Goal: Complete application form: Complete application form

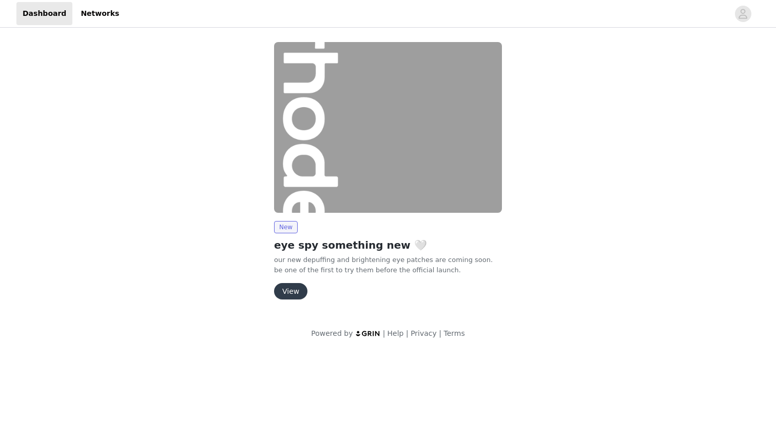
click at [294, 295] on button "View" at bounding box center [290, 291] width 33 height 16
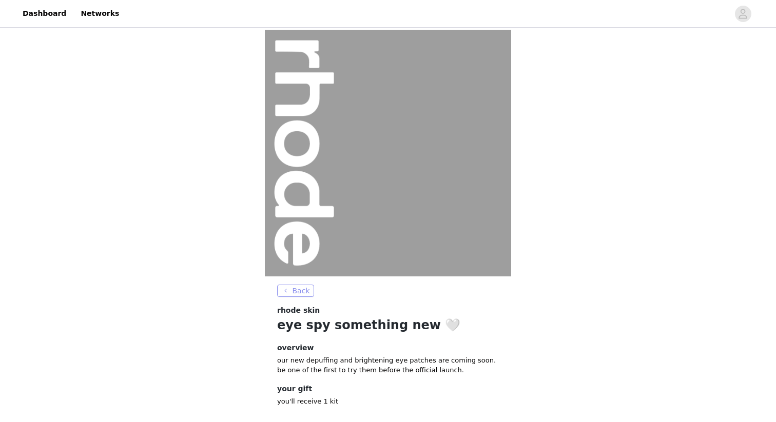
scroll to position [54, 0]
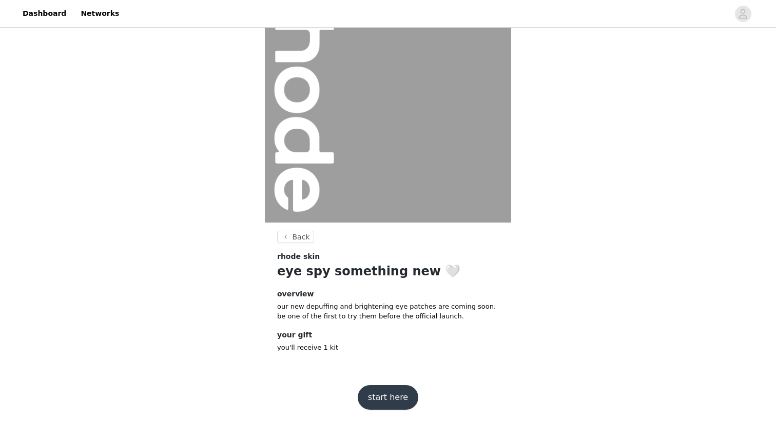
click at [391, 403] on button "start here" at bounding box center [388, 397] width 61 height 25
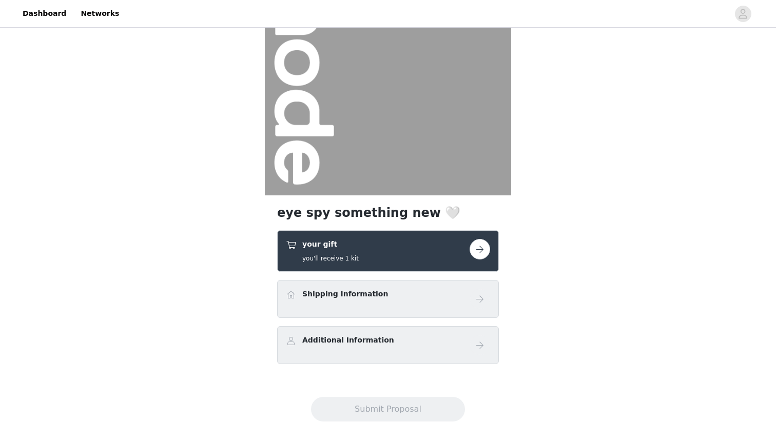
scroll to position [101, 0]
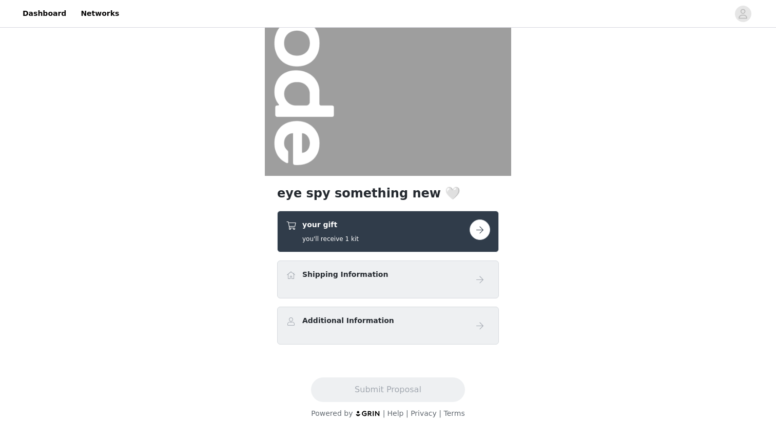
click at [485, 238] on button "button" at bounding box center [480, 230] width 21 height 21
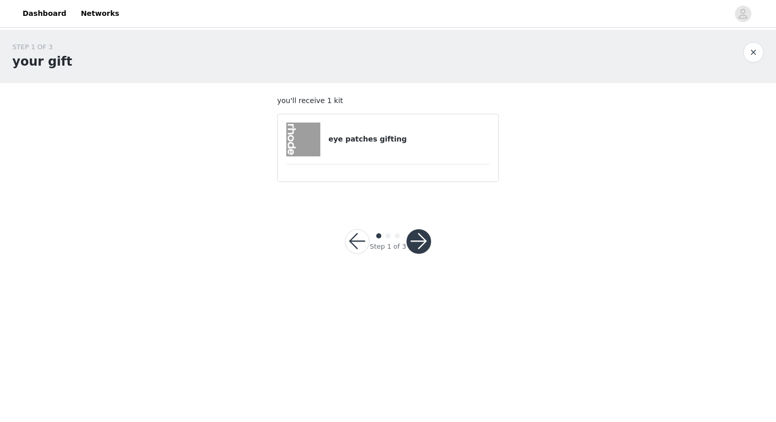
click at [370, 150] on div "eye patches gifting" at bounding box center [388, 140] width 204 height 34
click at [368, 140] on h4 "eye patches gifting" at bounding box center [409, 139] width 162 height 11
click at [420, 242] on button "button" at bounding box center [418, 241] width 25 height 25
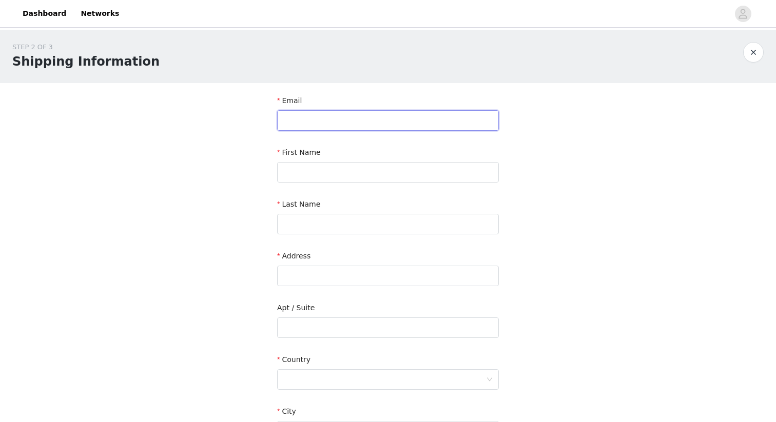
click at [386, 121] on input "text" at bounding box center [388, 120] width 222 height 21
type input "[EMAIL_ADDRESS][DOMAIN_NAME]"
type input "[STREET_ADDRESS]"
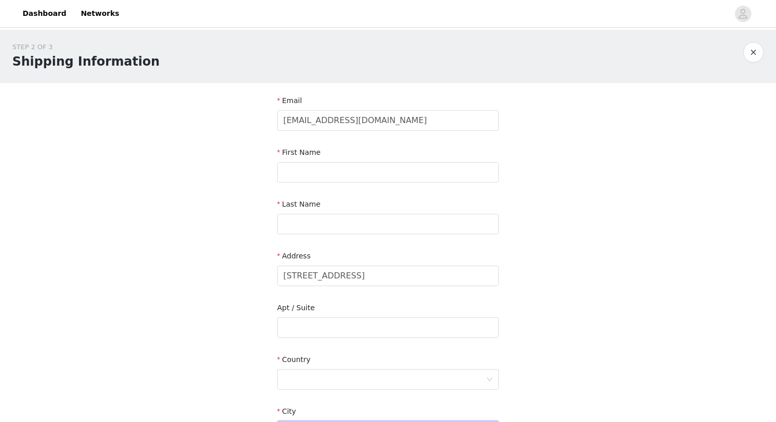
type input "[GEOGRAPHIC_DATA]"
type input "J8N 7H9"
click at [349, 175] on input "text" at bounding box center [388, 172] width 222 height 21
type input "Mila"
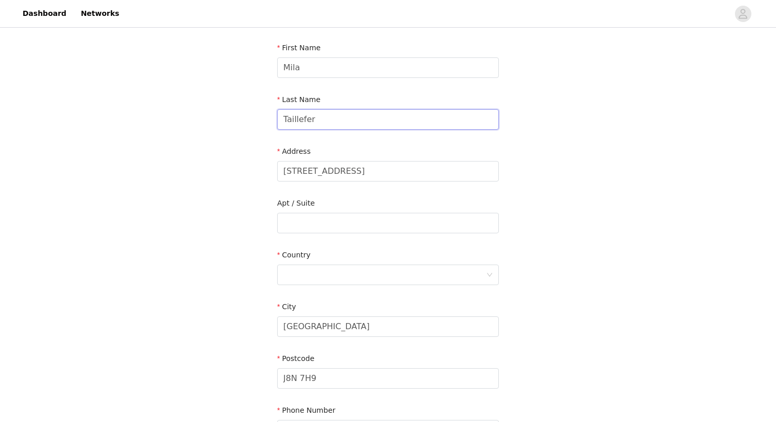
scroll to position [112, 0]
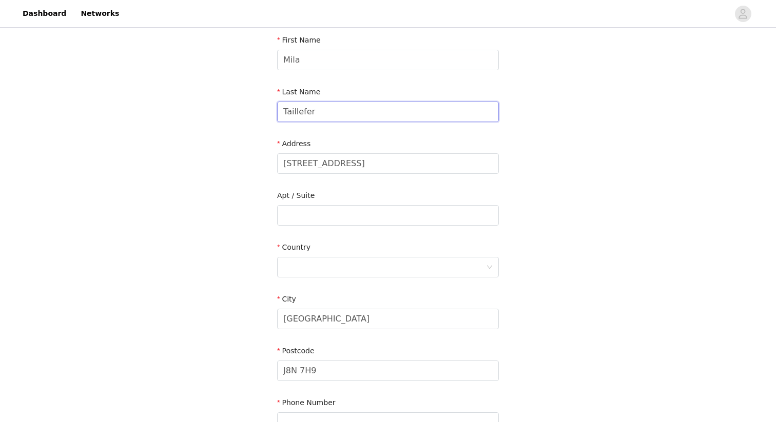
type input "Taillefer"
click at [321, 279] on div "Country" at bounding box center [388, 262] width 222 height 40
click at [322, 259] on div at bounding box center [384, 267] width 203 height 19
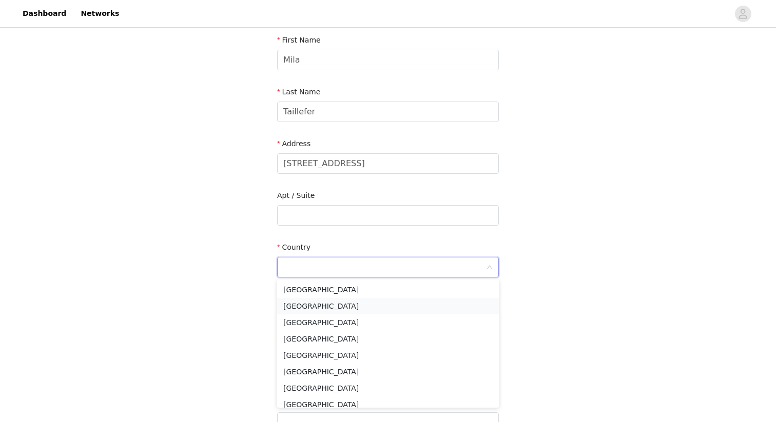
click at [309, 303] on li "[GEOGRAPHIC_DATA]" at bounding box center [388, 306] width 222 height 16
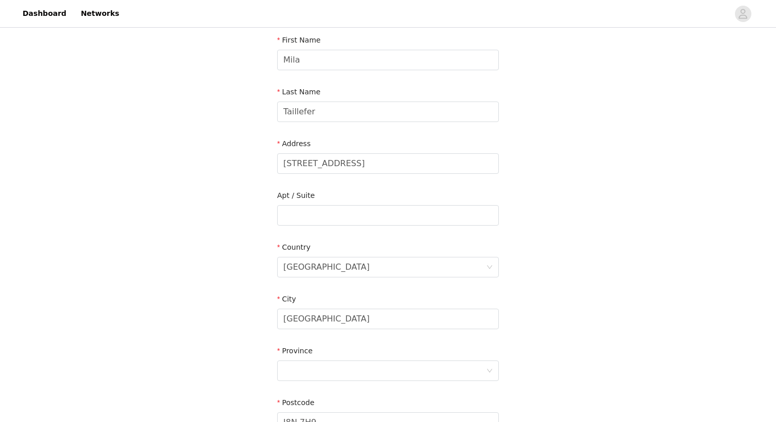
click at [217, 287] on div "STEP 2 OF 3 Shipping Information Email [EMAIL_ADDRESS][DOMAIN_NAME] First Name …" at bounding box center [388, 215] width 776 height 596
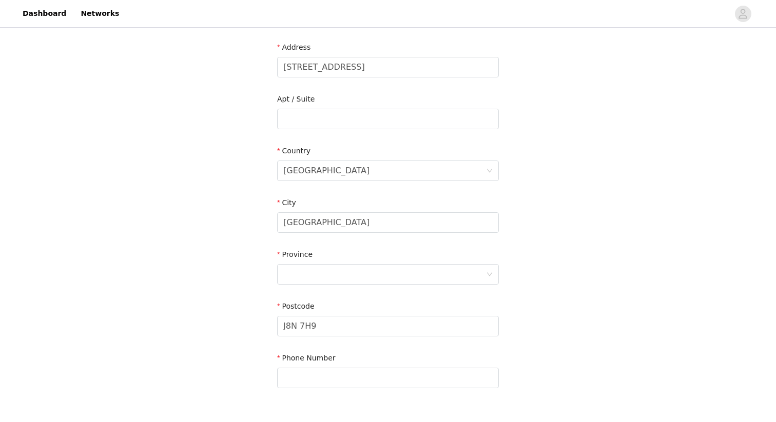
scroll to position [224, 0]
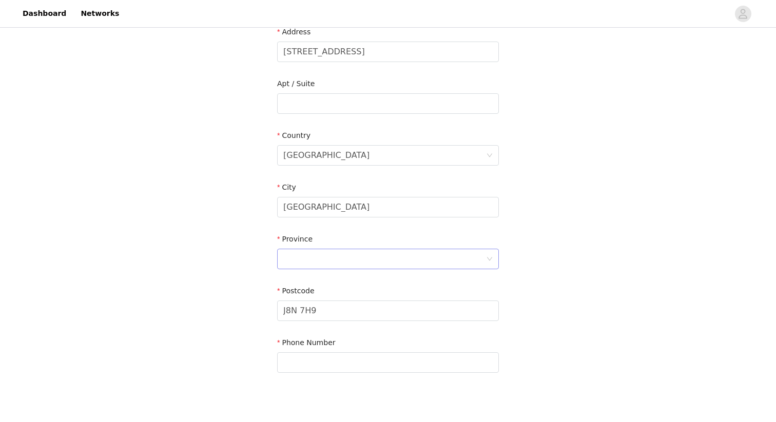
click at [296, 265] on div at bounding box center [384, 258] width 203 height 19
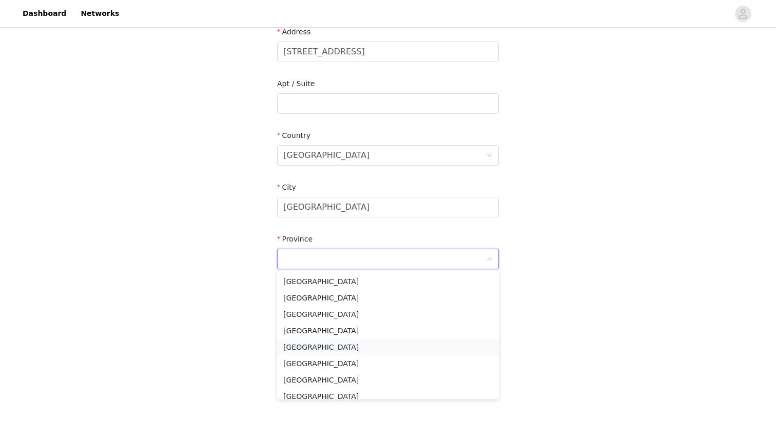
scroll to position [89, 0]
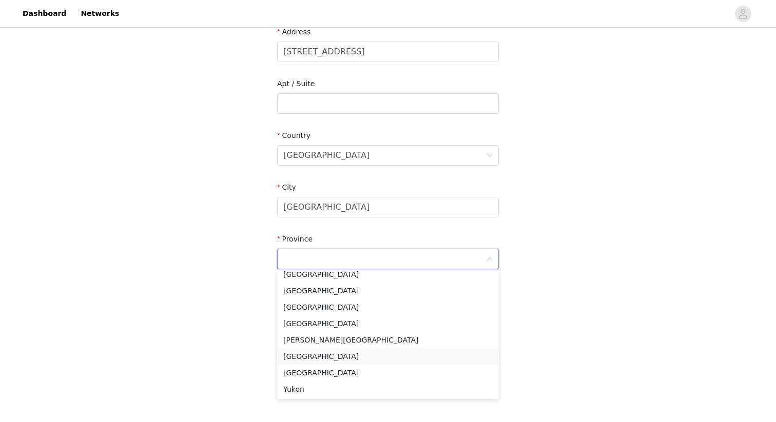
click at [302, 358] on li "[GEOGRAPHIC_DATA]" at bounding box center [388, 356] width 222 height 16
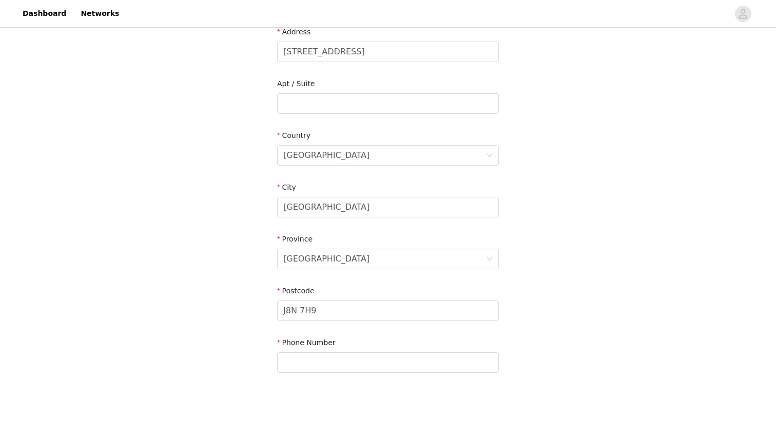
click at [235, 344] on div "STEP 2 OF 3 Shipping Information Email [EMAIL_ADDRESS][DOMAIN_NAME] First Name …" at bounding box center [388, 104] width 776 height 596
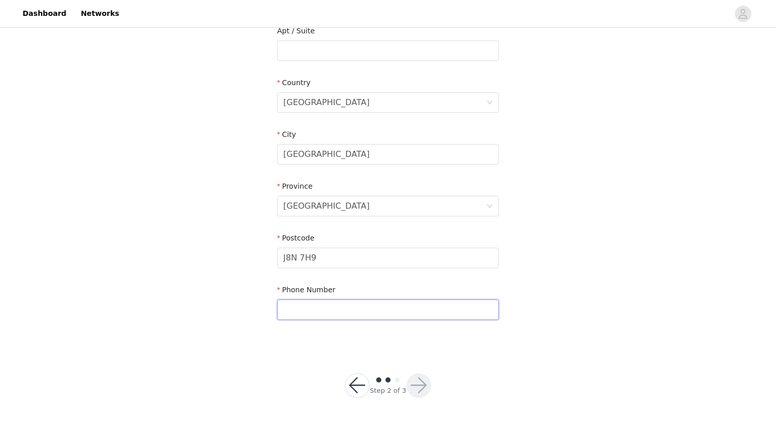
click at [297, 308] on input "text" at bounding box center [388, 310] width 222 height 21
type input "8193287122"
click at [248, 314] on div "STEP 2 OF 3 Shipping Information Email [EMAIL_ADDRESS][DOMAIN_NAME] First Name …" at bounding box center [388, 51] width 776 height 596
click at [421, 381] on button "button" at bounding box center [418, 386] width 25 height 25
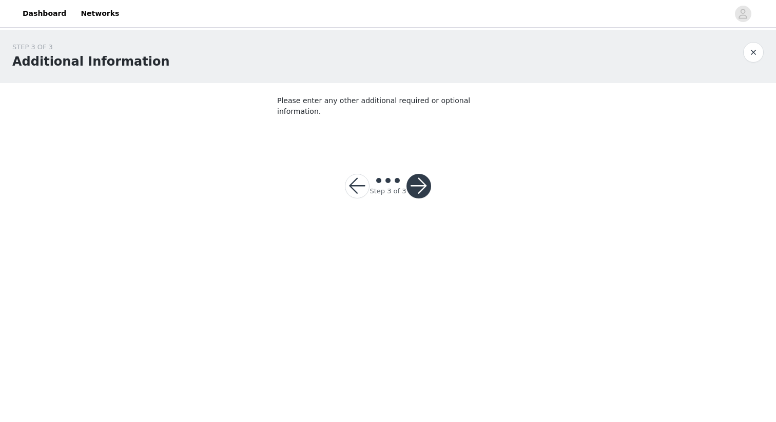
click at [427, 175] on button "button" at bounding box center [418, 186] width 25 height 25
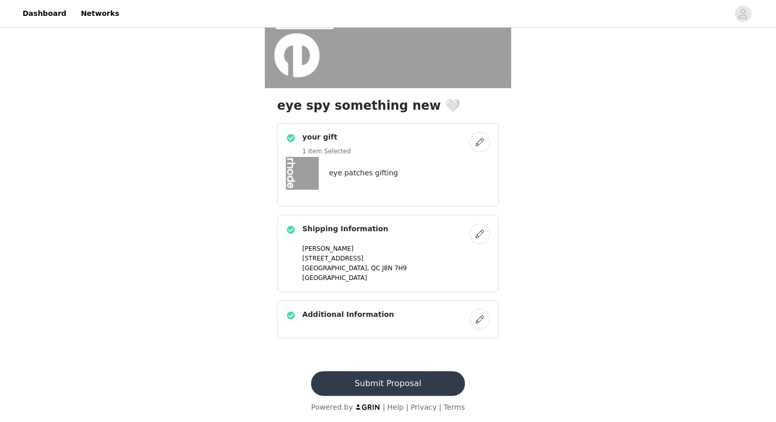
scroll to position [191, 0]
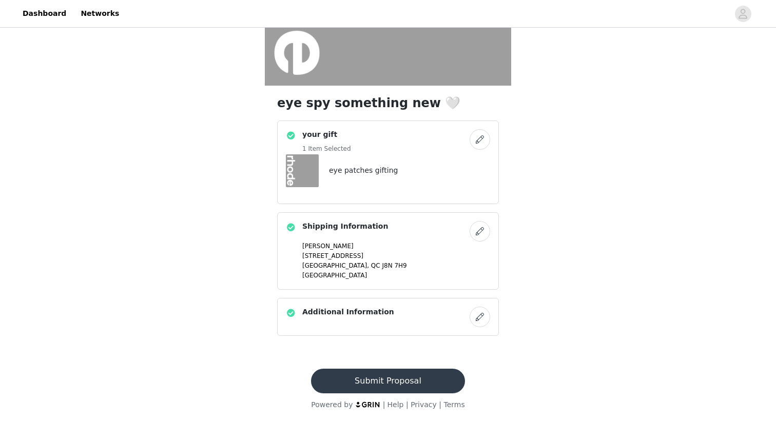
click at [407, 383] on button "Submit Proposal" at bounding box center [387, 381] width 153 height 25
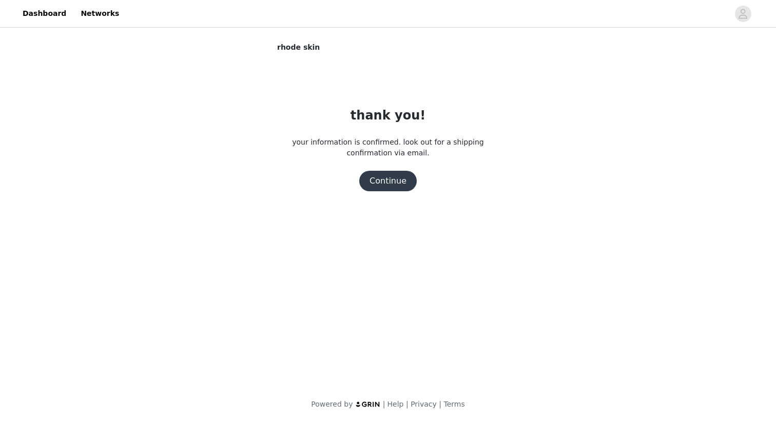
click at [404, 184] on button "Continue" at bounding box center [387, 181] width 57 height 21
